Goal: Task Accomplishment & Management: Manage account settings

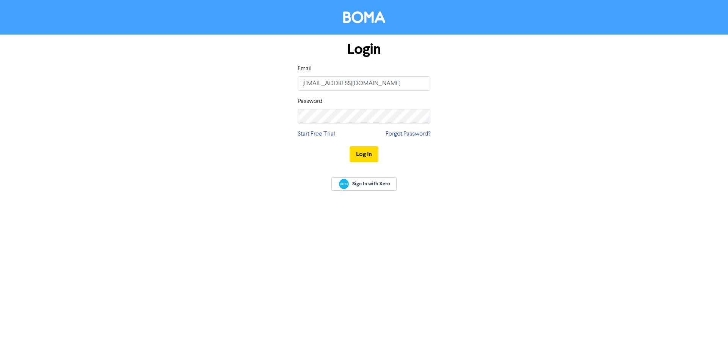
click at [365, 148] on button "Log In" at bounding box center [364, 154] width 29 height 16
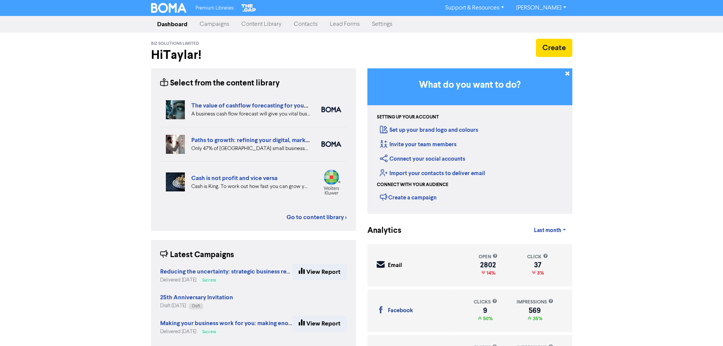
click at [305, 24] on link "Contacts" at bounding box center [306, 24] width 36 height 15
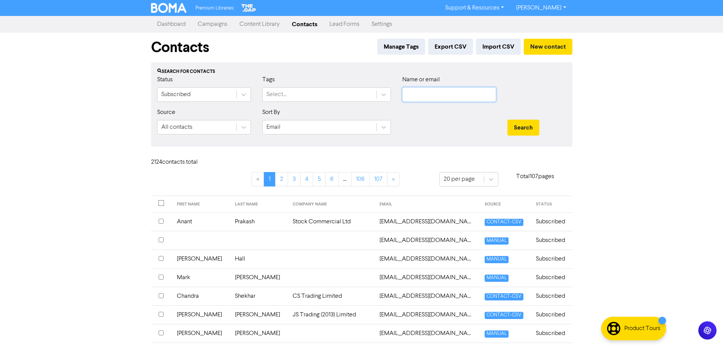
click at [433, 94] on input "text" at bounding box center [449, 94] width 94 height 14
type input "[DEMOGRAPHIC_DATA]"
click at [507, 120] on button "Search" at bounding box center [523, 128] width 32 height 16
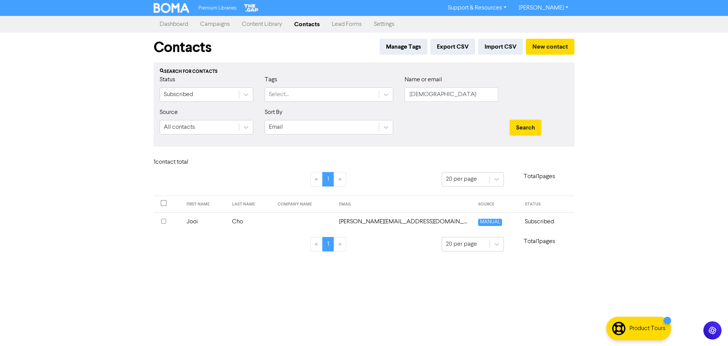
click at [166, 218] on div at bounding box center [167, 221] width 13 height 9
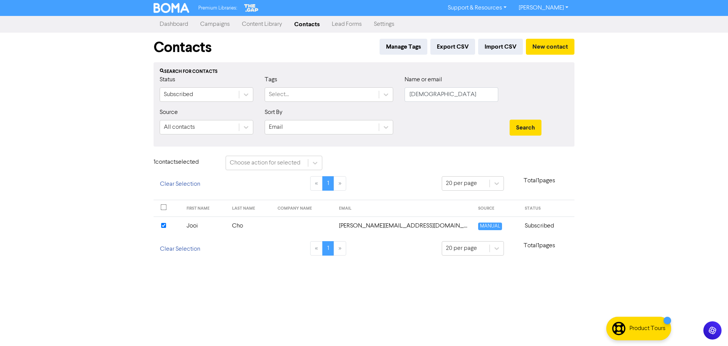
click at [242, 229] on td "Cho" at bounding box center [251, 225] width 46 height 19
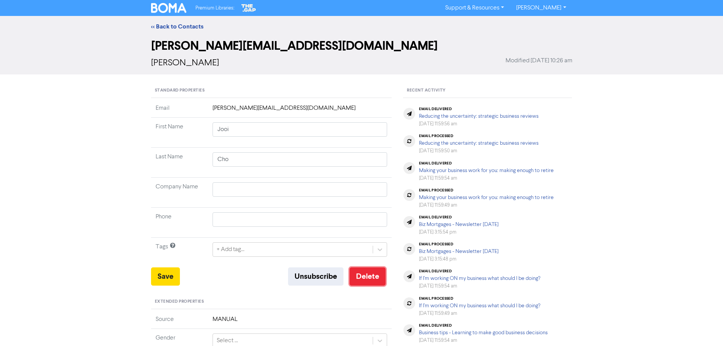
click at [373, 280] on button "Delete" at bounding box center [367, 276] width 36 height 18
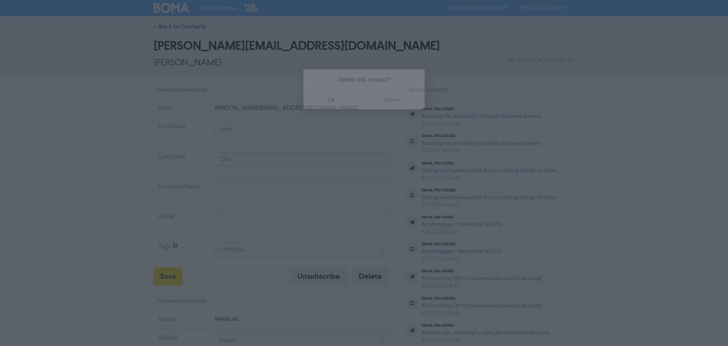
click at [330, 97] on button "ok" at bounding box center [332, 99] width 56 height 19
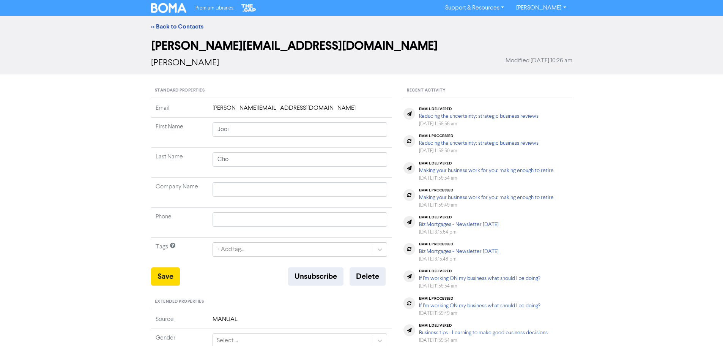
click at [183, 20] on div "<< Back to Contacts" at bounding box center [361, 26] width 723 height 21
click at [181, 25] on link "<< Back to Contacts" at bounding box center [177, 27] width 52 height 8
